Goal: Task Accomplishment & Management: Manage account settings

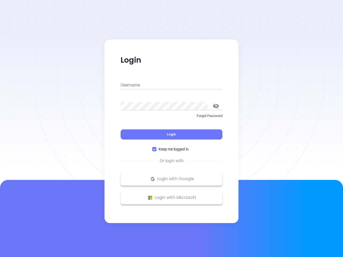
click at [172, 129] on div "Login" at bounding box center [172, 131] width 102 height 17
click at [172, 85] on input "Username" at bounding box center [172, 85] width 102 height 9
click at [216, 106] on icon "toggle password visibility" at bounding box center [216, 106] width 6 height 5
click at [172, 135] on span "Login" at bounding box center [171, 134] width 9 height 5
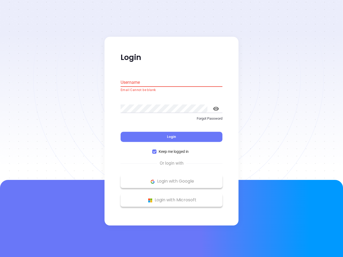
click at [172, 149] on span "Keep me logged in" at bounding box center [174, 152] width 34 height 6
click at [157, 150] on input "Keep me logged in" at bounding box center [154, 152] width 4 height 4
checkbox input "false"
click at [172, 179] on p "Login with Google" at bounding box center [171, 182] width 97 height 8
click at [172, 198] on p "Login with Microsoft" at bounding box center [171, 201] width 97 height 8
